Goal: Task Accomplishment & Management: Manage account settings

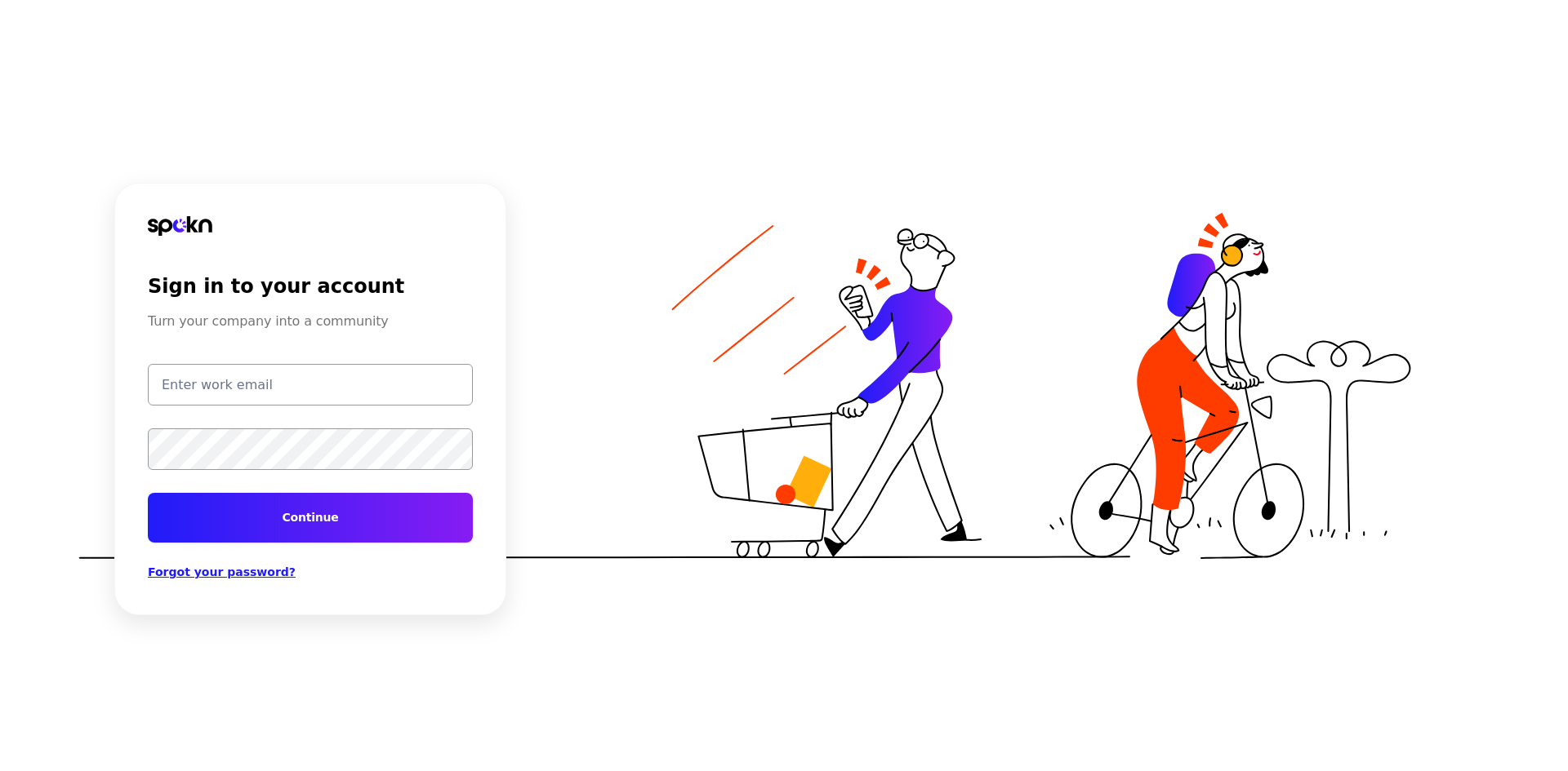
click at [240, 383] on input "email" at bounding box center [310, 384] width 325 height 42
click at [194, 391] on input "email" at bounding box center [310, 384] width 325 height 42
click at [177, 570] on span "Forgot your password?" at bounding box center [221, 572] width 147 height 13
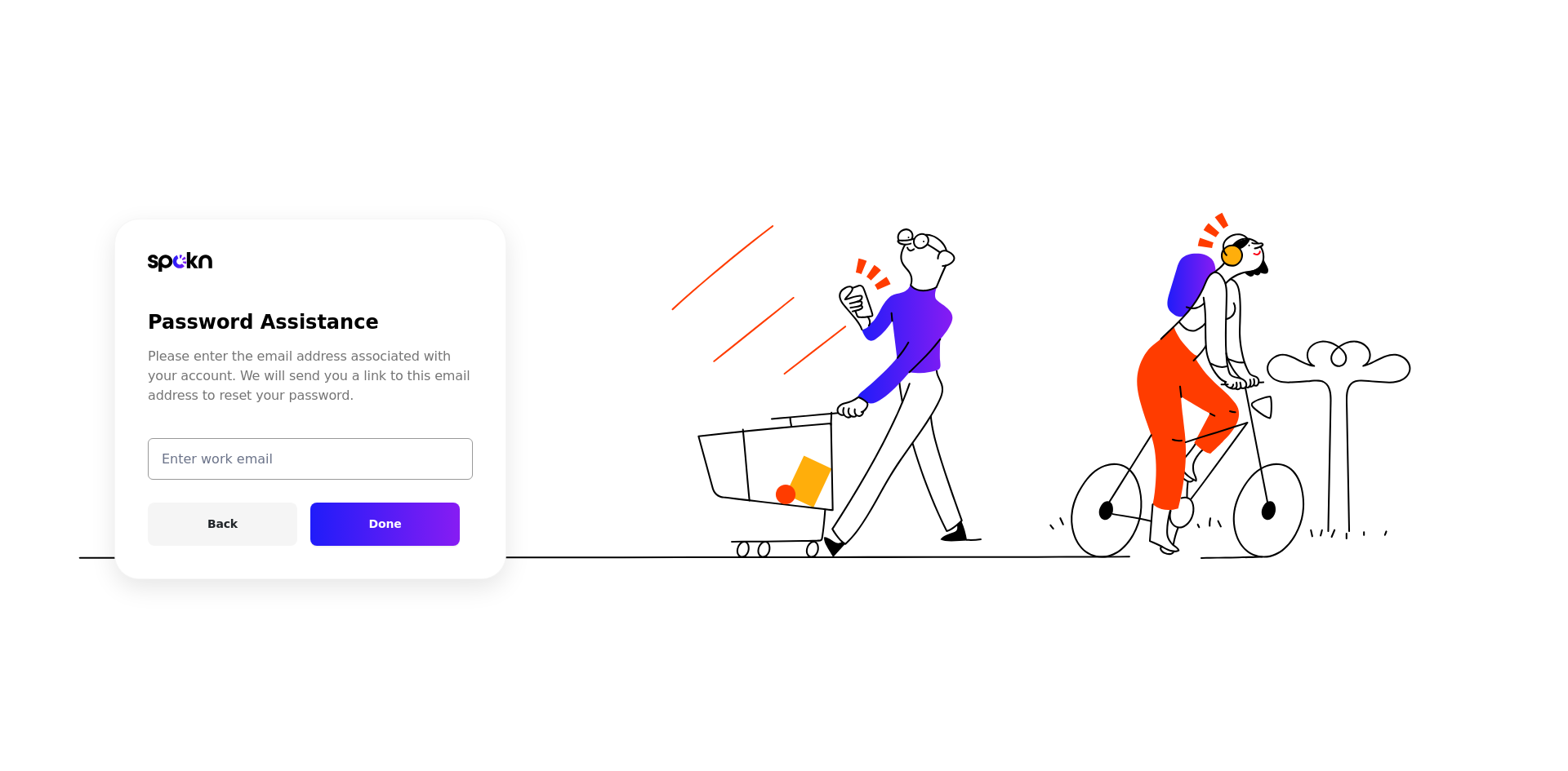
click at [430, 449] on input "email" at bounding box center [310, 459] width 325 height 42
type input "j"
type input "[EMAIL_ADDRESS][DOMAIN_NAME]"
click at [367, 524] on button "Done" at bounding box center [385, 524] width 149 height 43
